Goal: Task Accomplishment & Management: Manage account settings

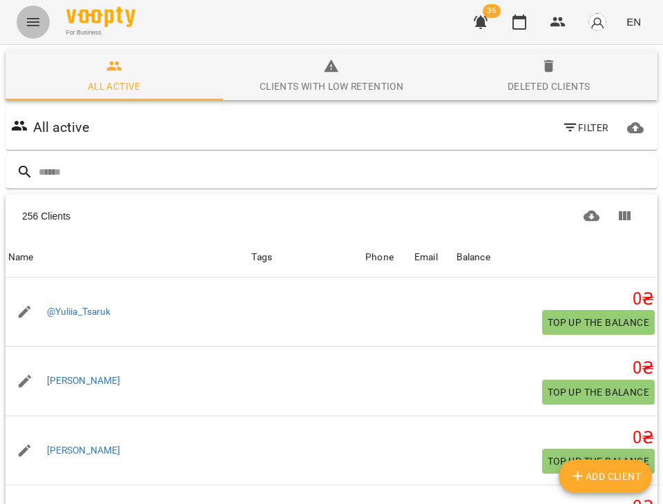
click at [35, 27] on icon "Menu" at bounding box center [33, 22] width 17 height 17
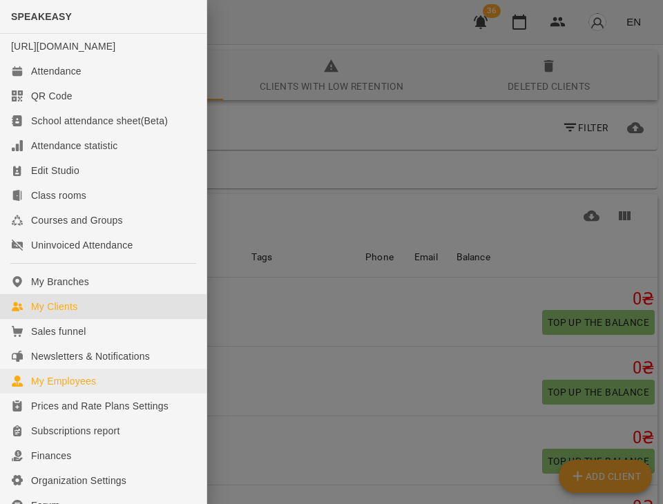
click at [97, 389] on link "My Employees" at bounding box center [103, 381] width 206 height 25
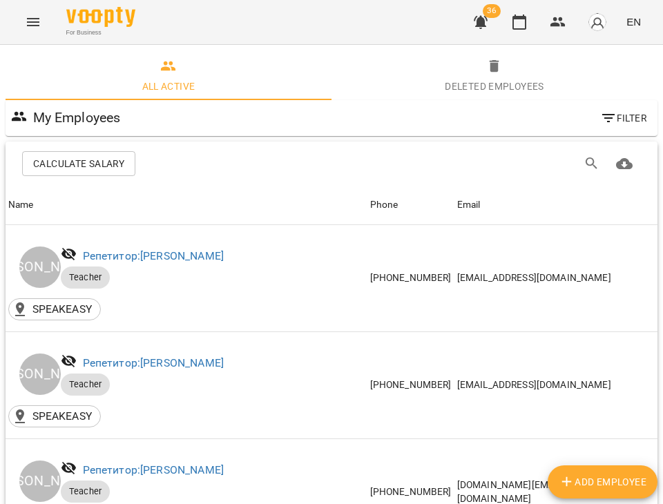
click at [32, 24] on icon "Menu" at bounding box center [33, 22] width 17 height 17
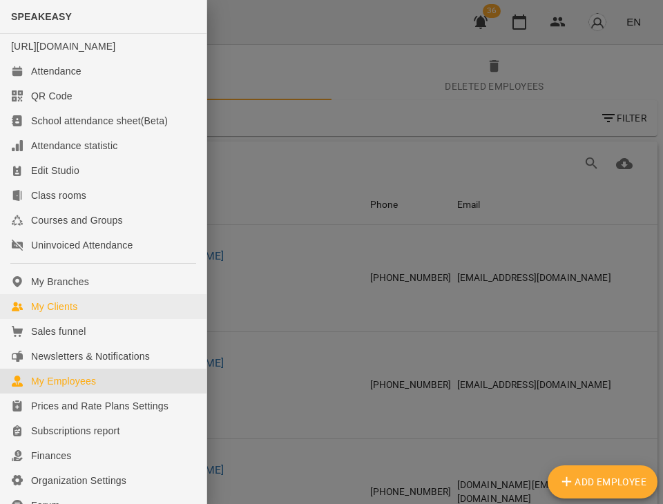
click at [103, 319] on link "My Clients" at bounding box center [103, 306] width 206 height 25
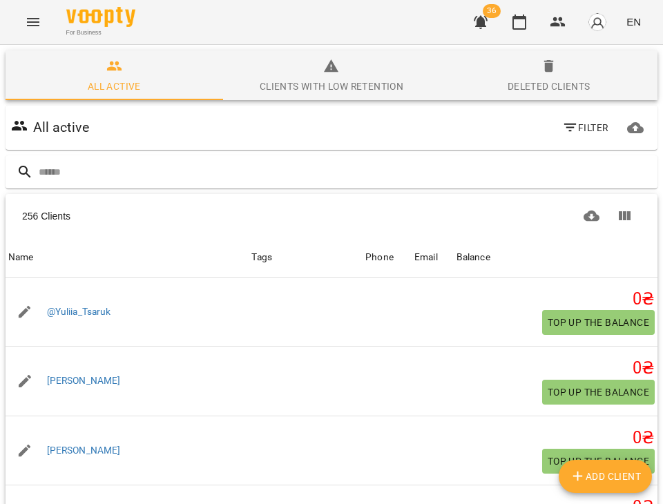
click at [35, 33] on button "Menu" at bounding box center [33, 22] width 33 height 33
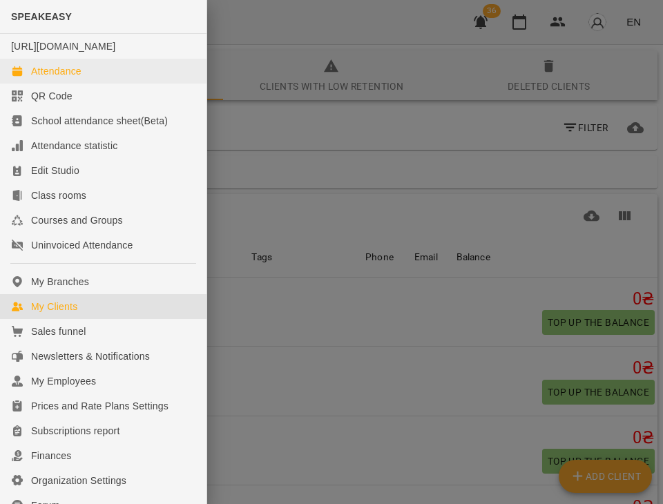
click at [59, 84] on link "Attendance" at bounding box center [103, 71] width 206 height 25
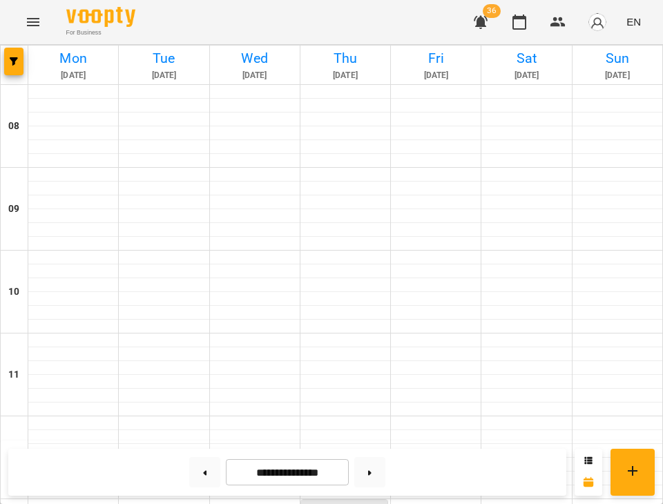
click at [23, 72] on div at bounding box center [15, 65] width 28 height 39
click at [20, 70] on button "button" at bounding box center [13, 62] width 19 height 28
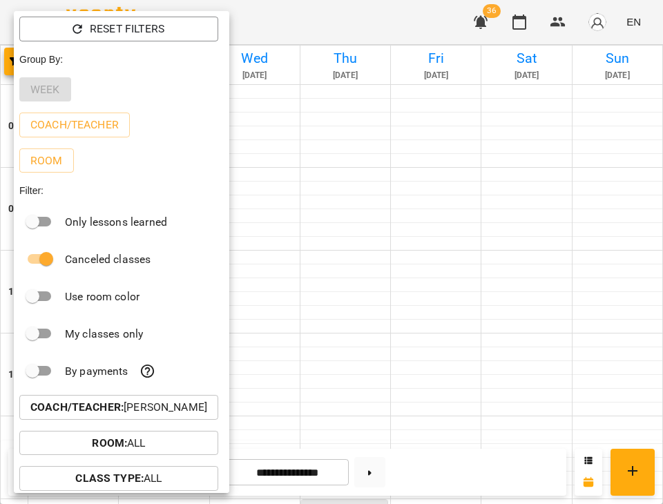
click at [284, 280] on div at bounding box center [331, 252] width 663 height 504
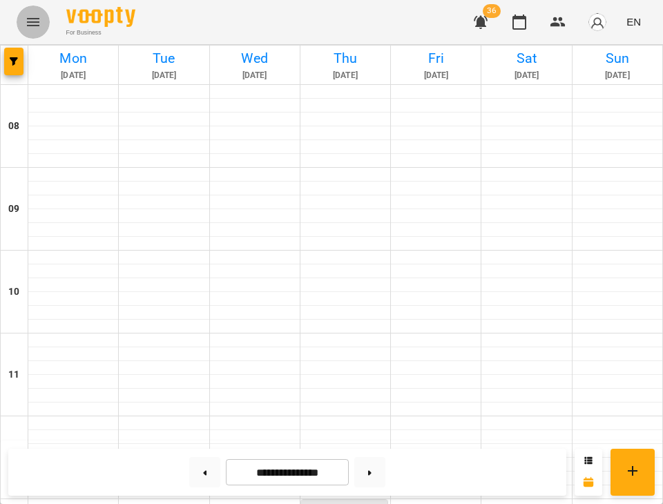
click at [28, 24] on icon "Menu" at bounding box center [33, 22] width 17 height 17
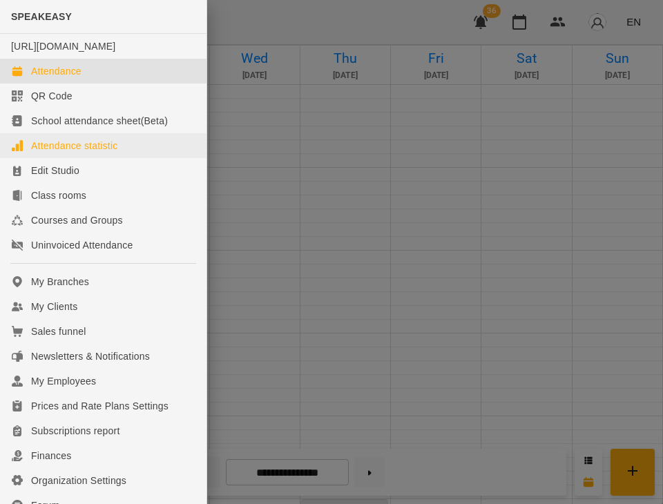
click at [53, 153] on div "Attendance statistic" at bounding box center [74, 146] width 86 height 14
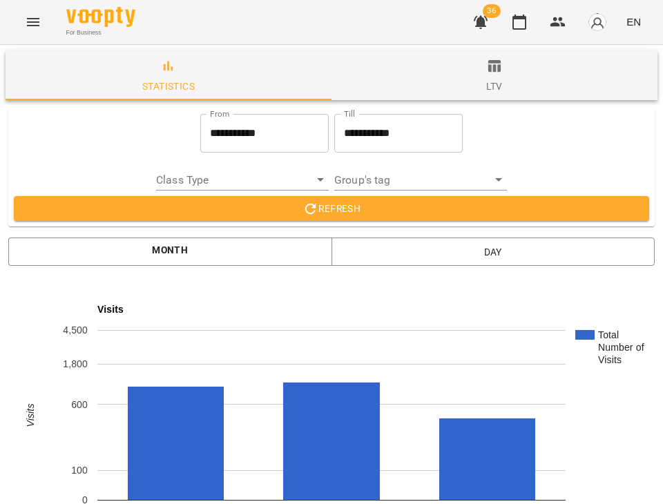
click at [231, 237] on div "Month Day" at bounding box center [331, 251] width 657 height 39
click at [231, 242] on span "Month" at bounding box center [170, 252] width 302 height 20
click at [269, 202] on span "Refresh" at bounding box center [331, 208] width 613 height 17
